Goal: Use online tool/utility: Utilize a website feature to perform a specific function

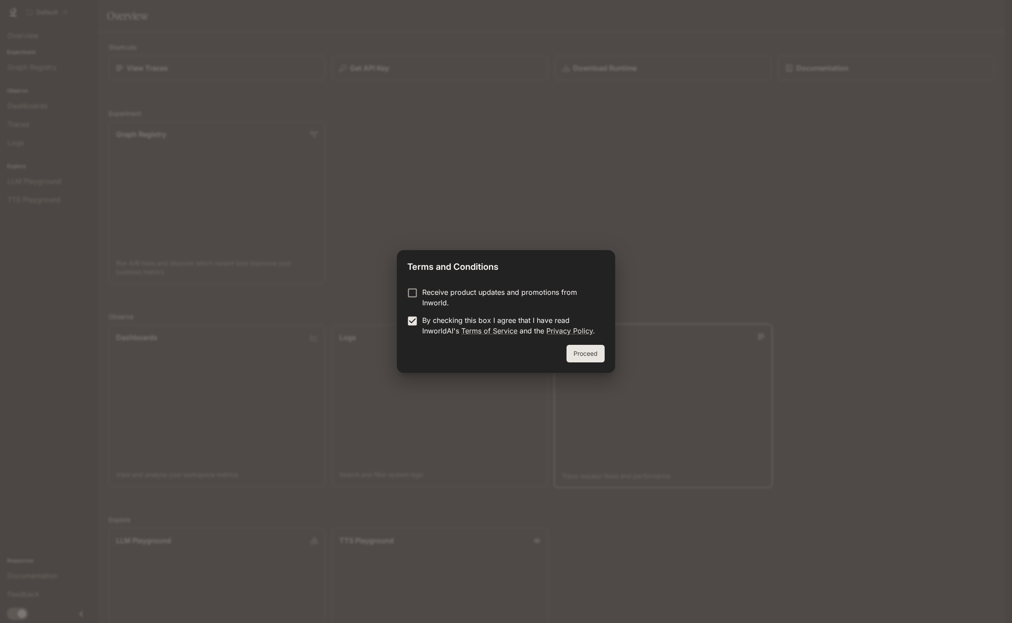
click at [584, 350] on button "Proceed" at bounding box center [585, 354] width 38 height 18
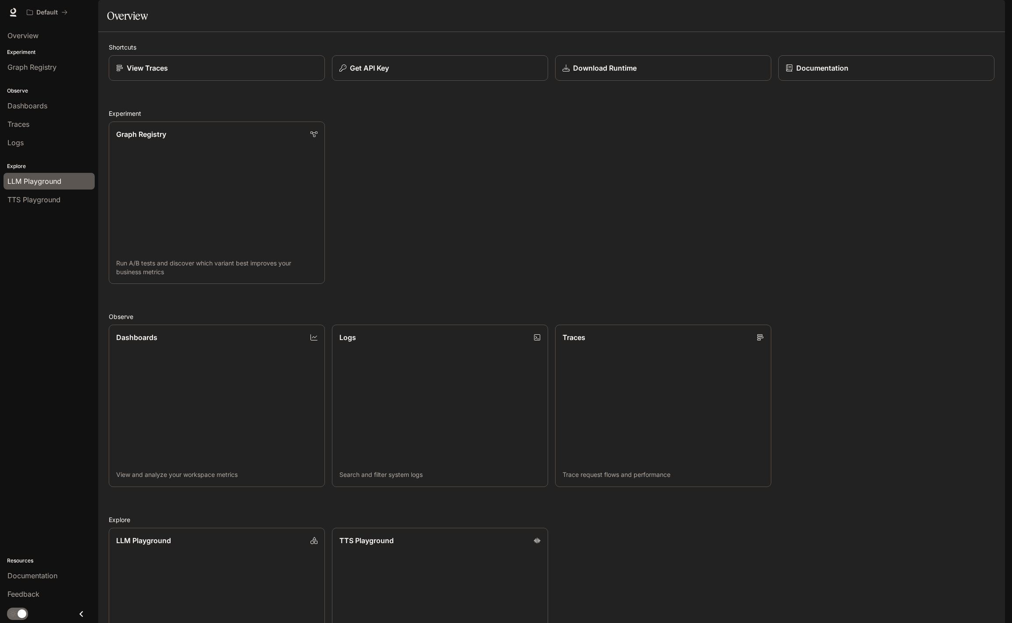
click at [38, 182] on span "LLM Playground" at bounding box center [34, 181] width 54 height 11
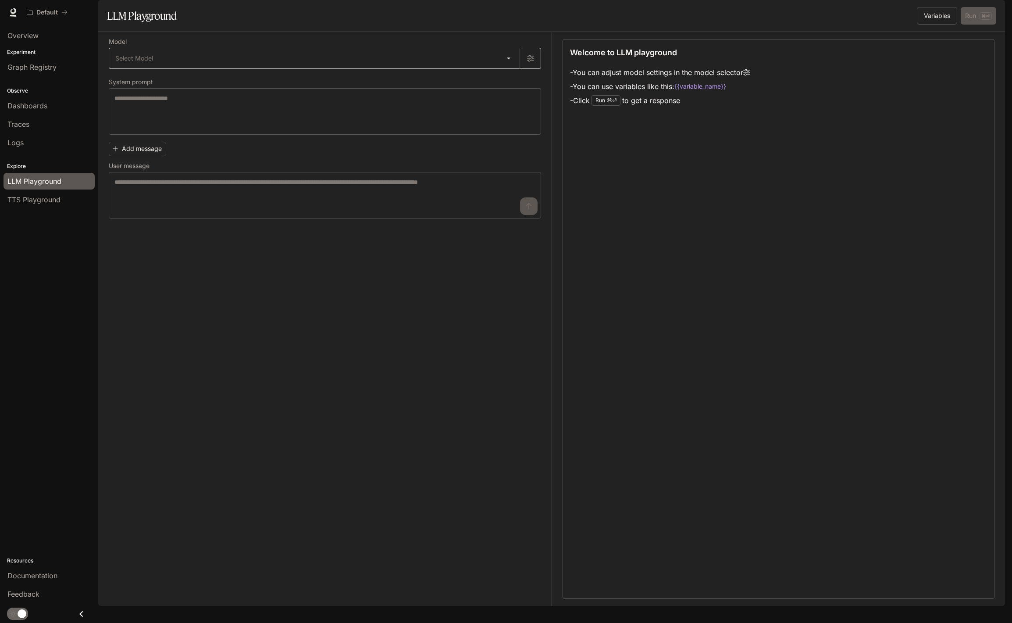
click at [232, 92] on body "Skip to main content Default Documentation Documentation Portal Overview Experi…" at bounding box center [506, 311] width 1012 height 623
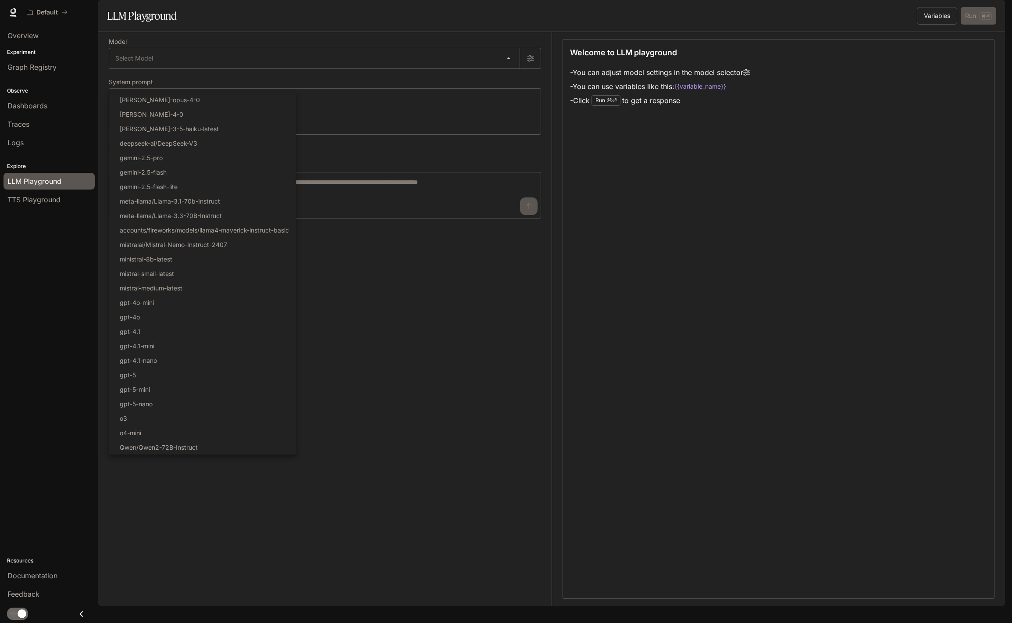
click at [473, 382] on div at bounding box center [506, 311] width 1012 height 623
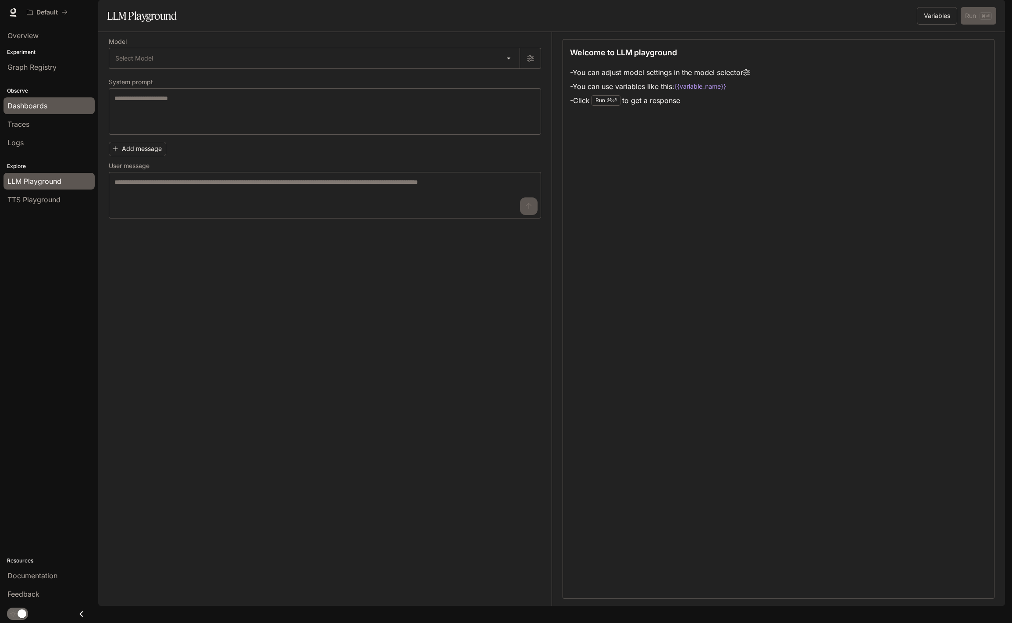
click at [36, 105] on span "Dashboards" at bounding box center [27, 105] width 40 height 11
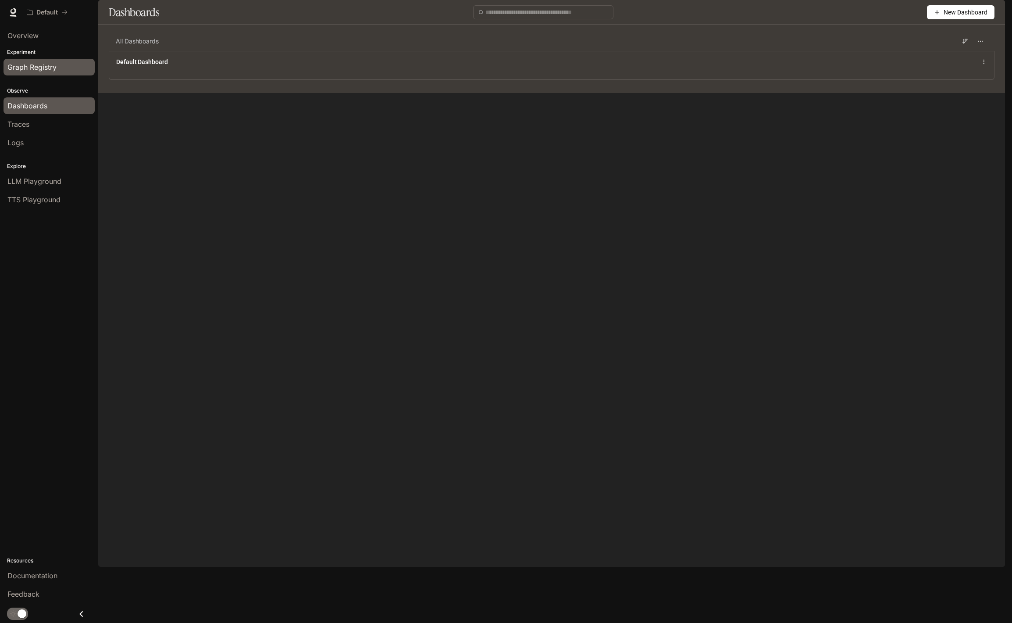
click at [28, 71] on span "Graph Registry" at bounding box center [31, 67] width 49 height 11
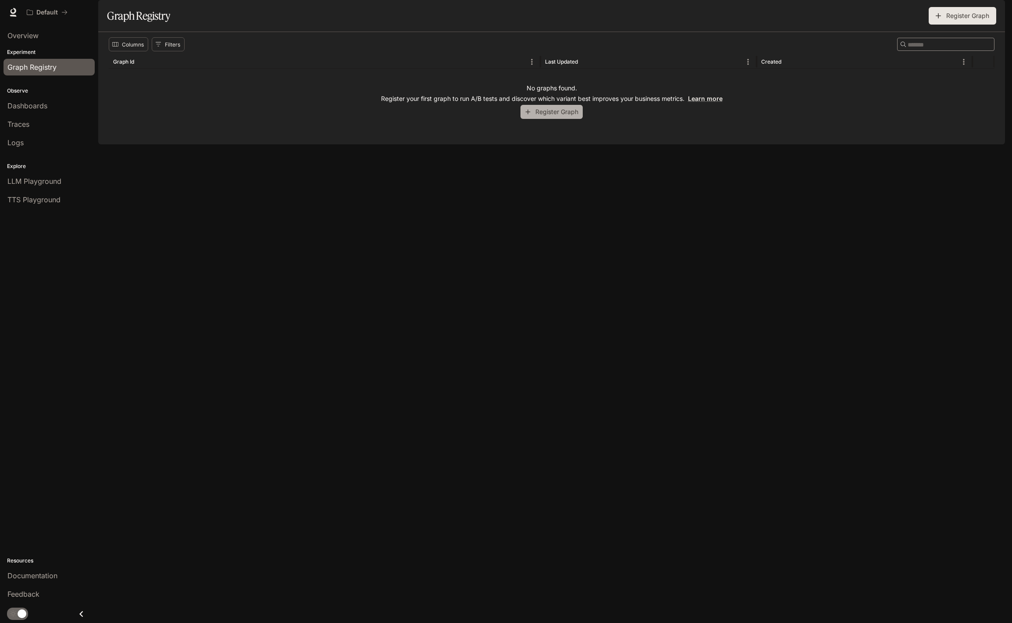
click at [531, 116] on icon "button" at bounding box center [528, 112] width 8 height 8
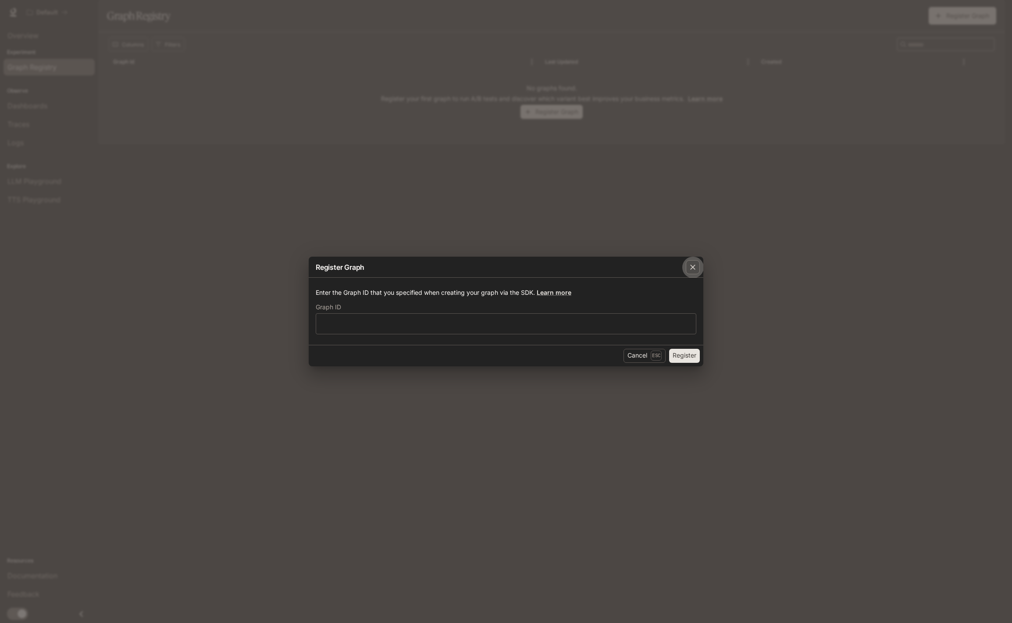
click at [690, 268] on icon "button" at bounding box center [692, 267] width 9 height 9
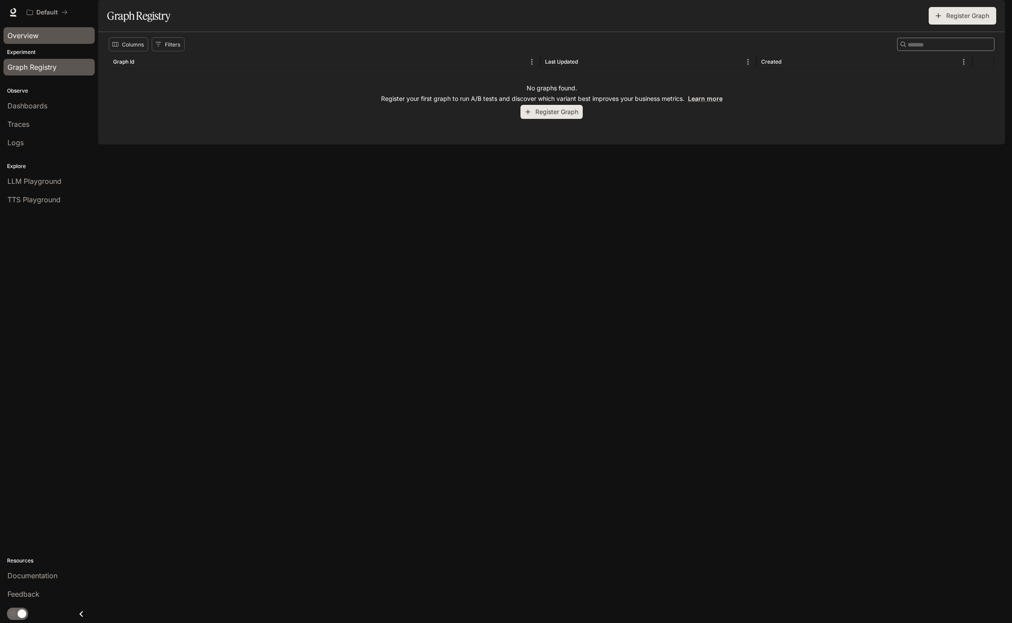
click at [34, 38] on span "Overview" at bounding box center [22, 35] width 31 height 11
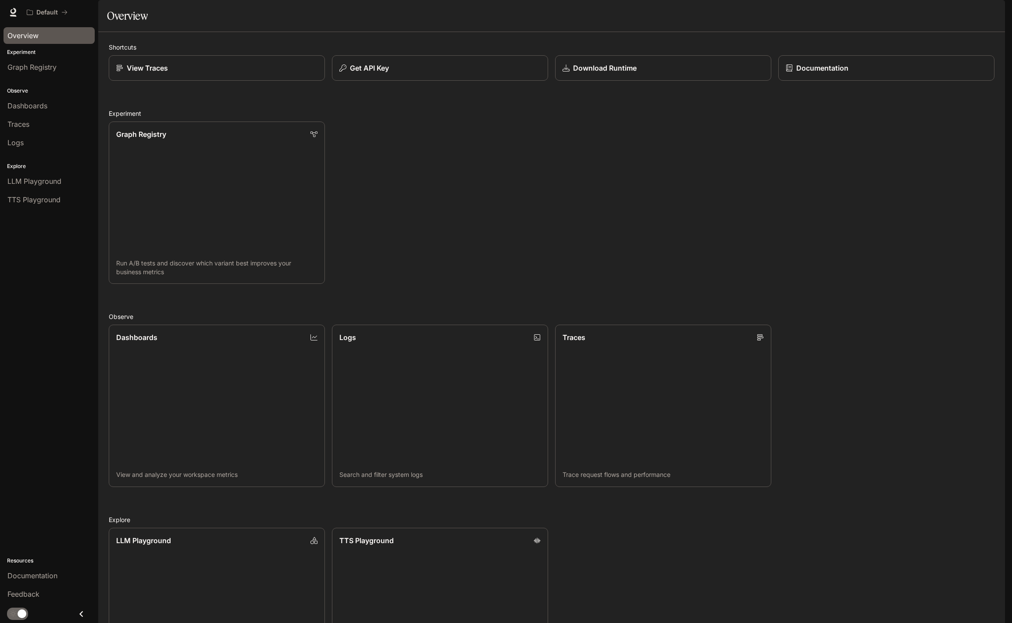
click at [428, 229] on div "Graph Registry Run A/B tests and discover which variant best improves your busi…" at bounding box center [548, 198] width 893 height 169
click at [39, 181] on span "LLM Playground" at bounding box center [34, 181] width 54 height 11
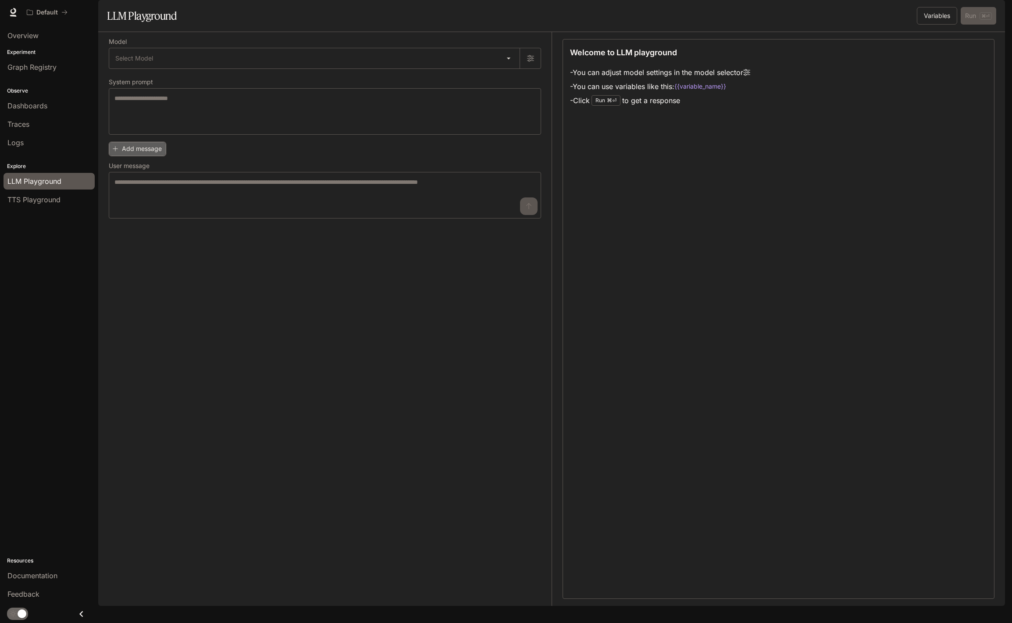
click at [153, 156] on button "Add message" at bounding box center [137, 149] width 57 height 14
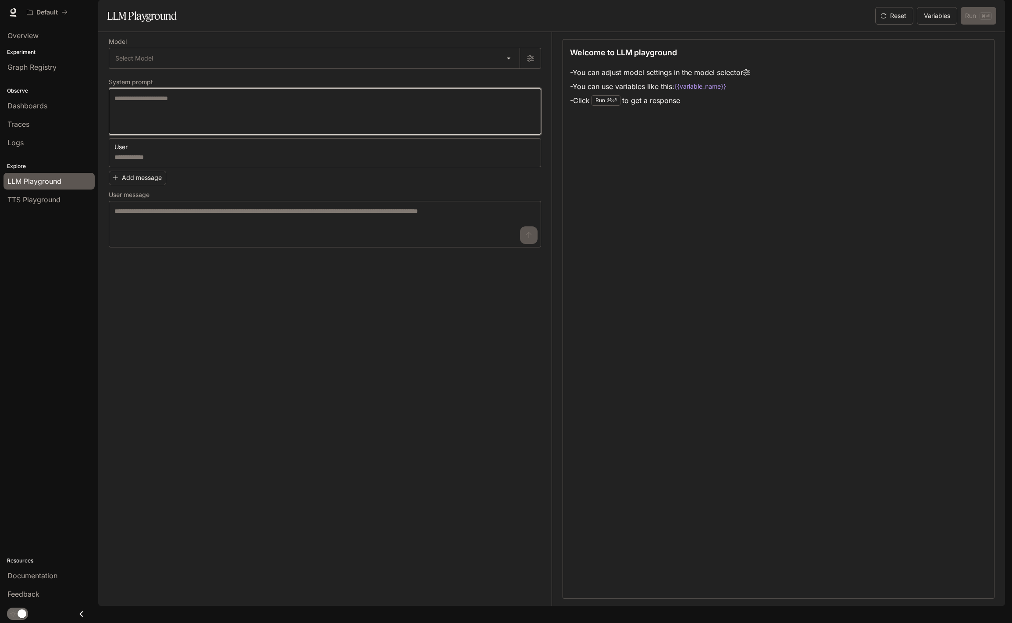
click at [168, 127] on textarea at bounding box center [324, 111] width 421 height 35
click at [215, 84] on body "Skip to main content Default Documentation Documentation Portal Overview Experi…" at bounding box center [506, 311] width 1012 height 623
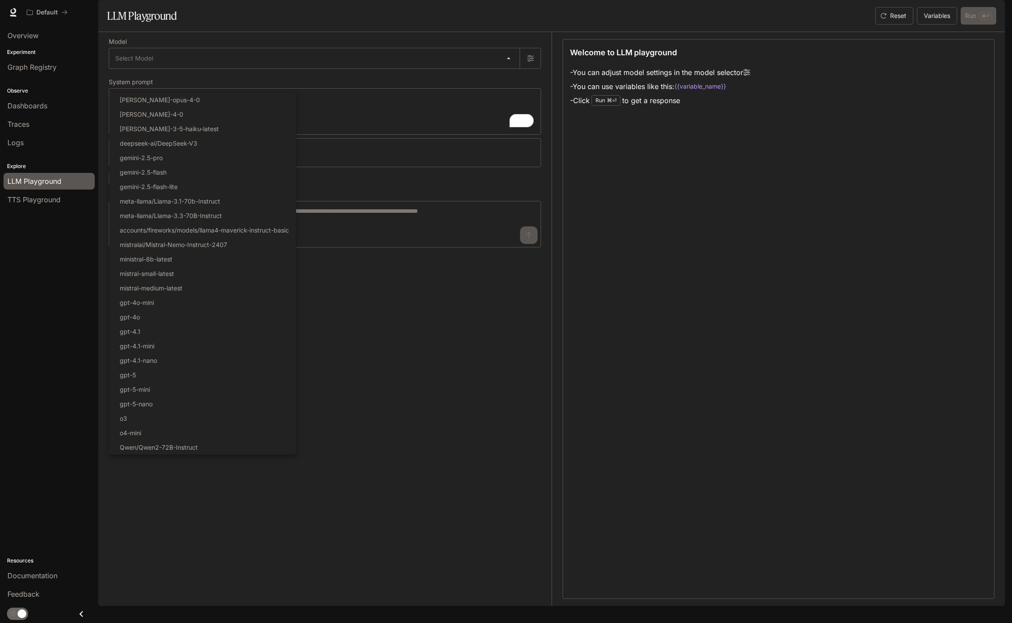
click at [403, 329] on div at bounding box center [506, 311] width 1012 height 623
